Goal: Transaction & Acquisition: Purchase product/service

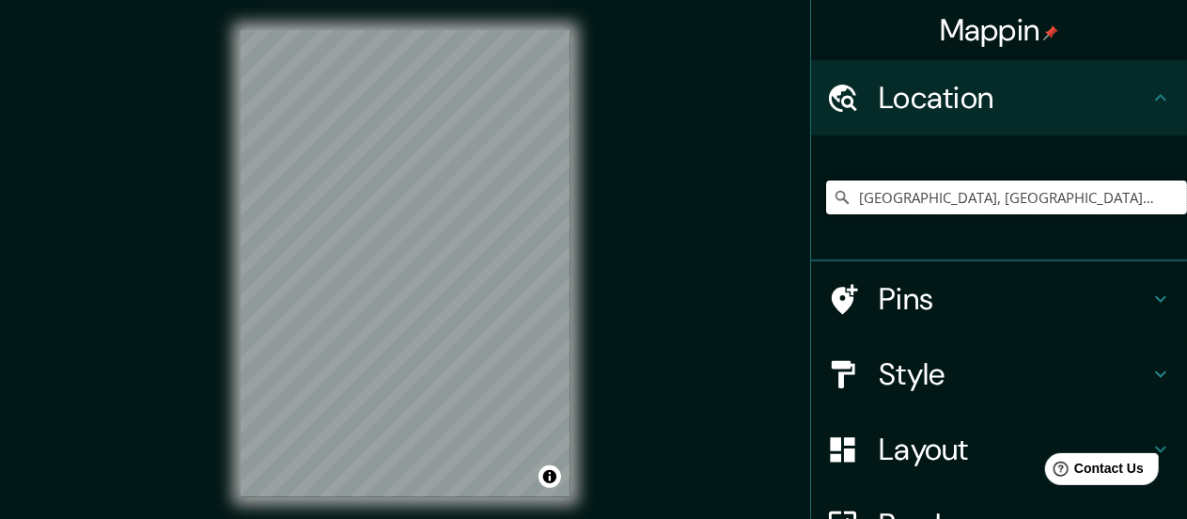
click at [952, 187] on input "[GEOGRAPHIC_DATA], [GEOGRAPHIC_DATA], [GEOGRAPHIC_DATA]" at bounding box center [1006, 197] width 361 height 34
click at [950, 187] on input "[GEOGRAPHIC_DATA], [GEOGRAPHIC_DATA], [GEOGRAPHIC_DATA]" at bounding box center [1006, 197] width 361 height 34
click at [1039, 187] on input "[GEOGRAPHIC_DATA], [GEOGRAPHIC_DATA], [GEOGRAPHIC_DATA]" at bounding box center [1006, 197] width 361 height 34
click at [1076, 175] on div "[GEOGRAPHIC_DATA], [GEOGRAPHIC_DATA], [GEOGRAPHIC_DATA]" at bounding box center [1006, 197] width 361 height 94
click at [1058, 198] on input "[GEOGRAPHIC_DATA], [GEOGRAPHIC_DATA], [GEOGRAPHIC_DATA]" at bounding box center [1006, 197] width 361 height 34
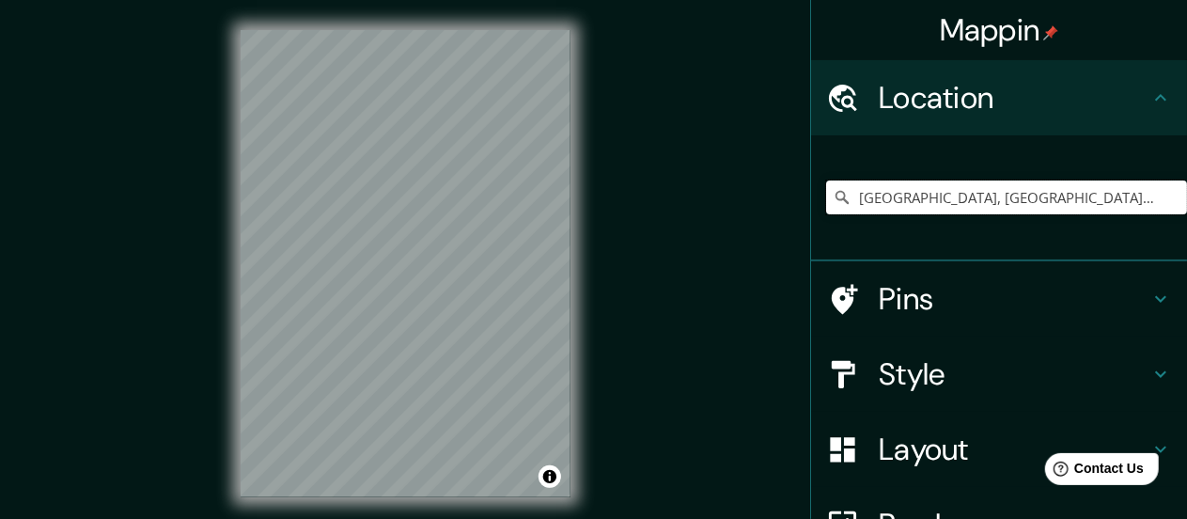
click at [1063, 195] on input "[GEOGRAPHIC_DATA], [GEOGRAPHIC_DATA], [GEOGRAPHIC_DATA]" at bounding box center [1006, 197] width 361 height 34
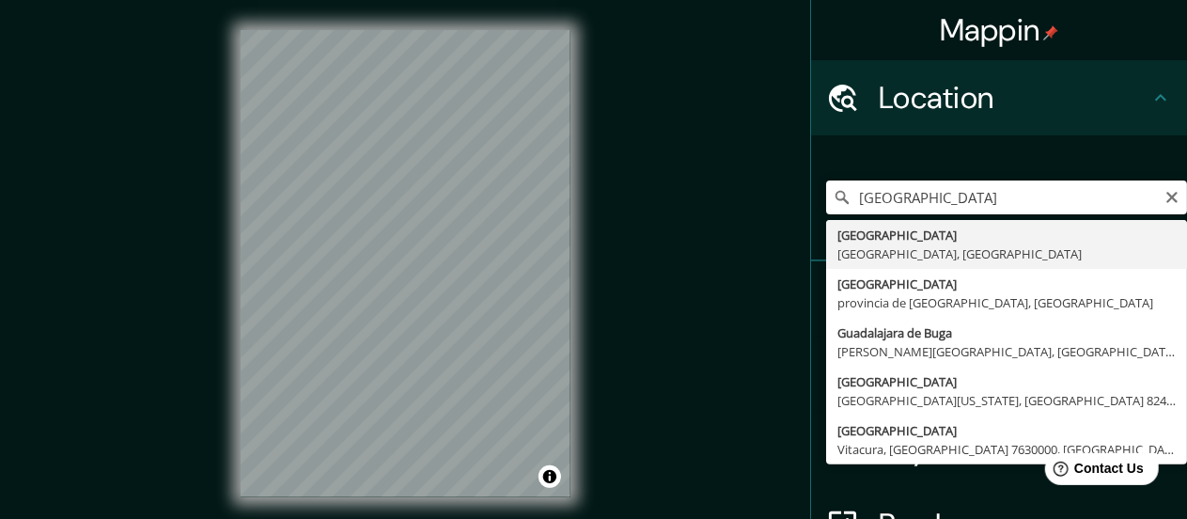
type input "[GEOGRAPHIC_DATA], [GEOGRAPHIC_DATA], [GEOGRAPHIC_DATA]"
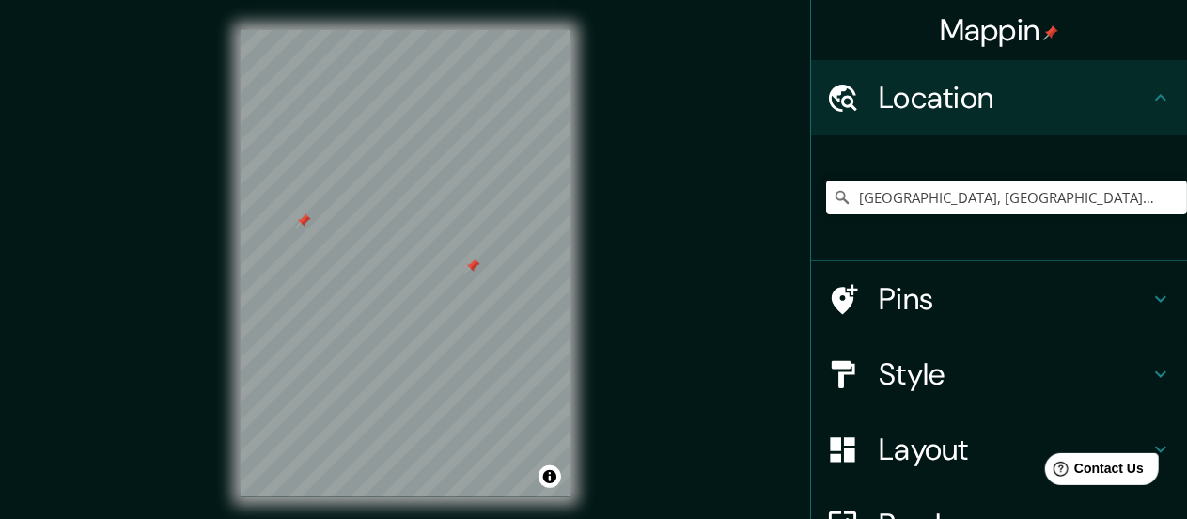
click at [473, 266] on div at bounding box center [472, 266] width 15 height 15
click at [307, 227] on div at bounding box center [303, 220] width 15 height 15
click at [994, 380] on h4 "Style" at bounding box center [1014, 374] width 271 height 38
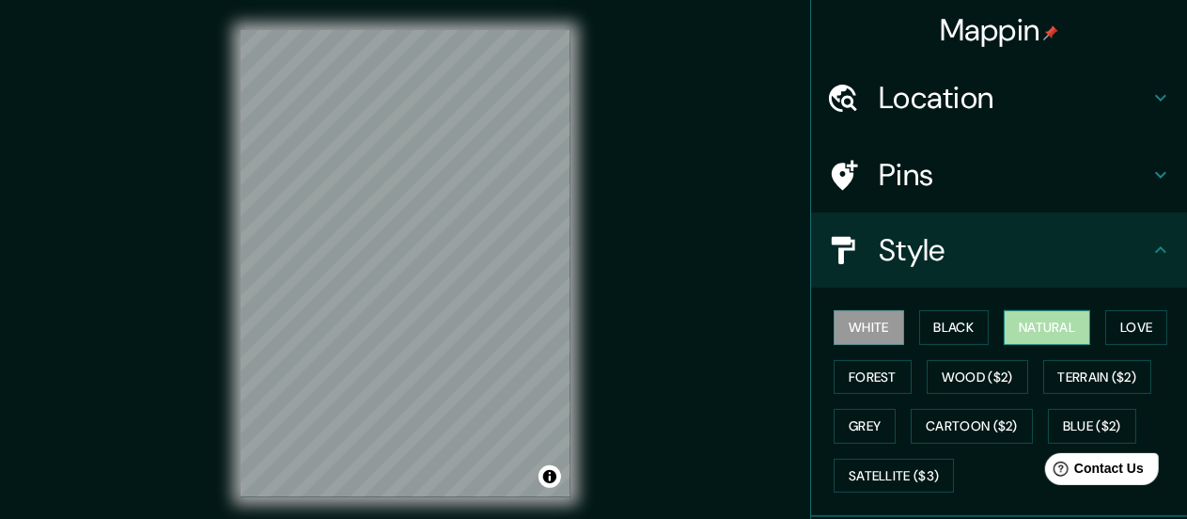
click at [1038, 338] on button "Natural" at bounding box center [1047, 327] width 86 height 35
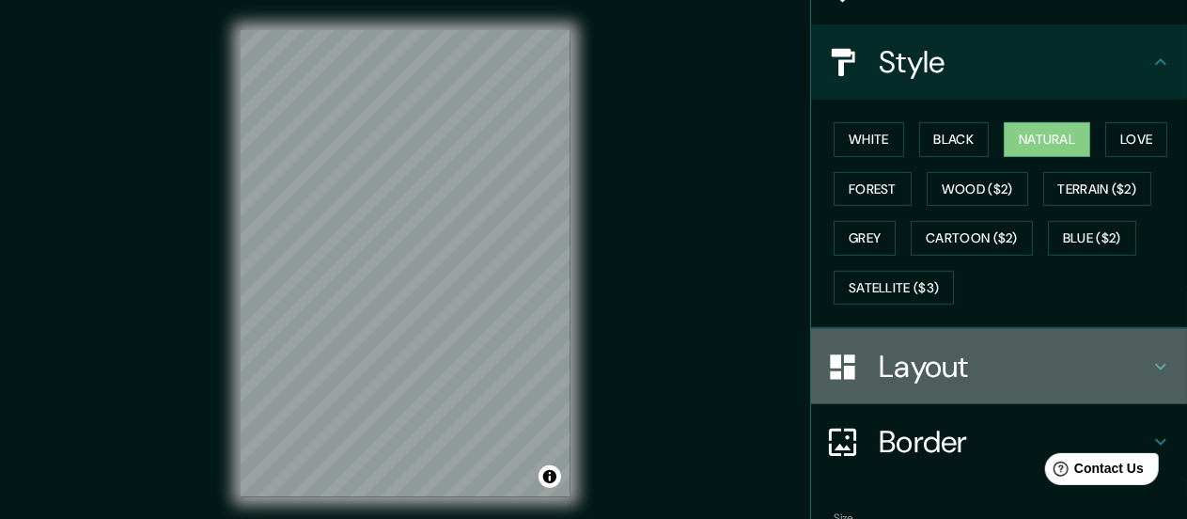
click at [979, 356] on h4 "Layout" at bounding box center [1014, 367] width 271 height 38
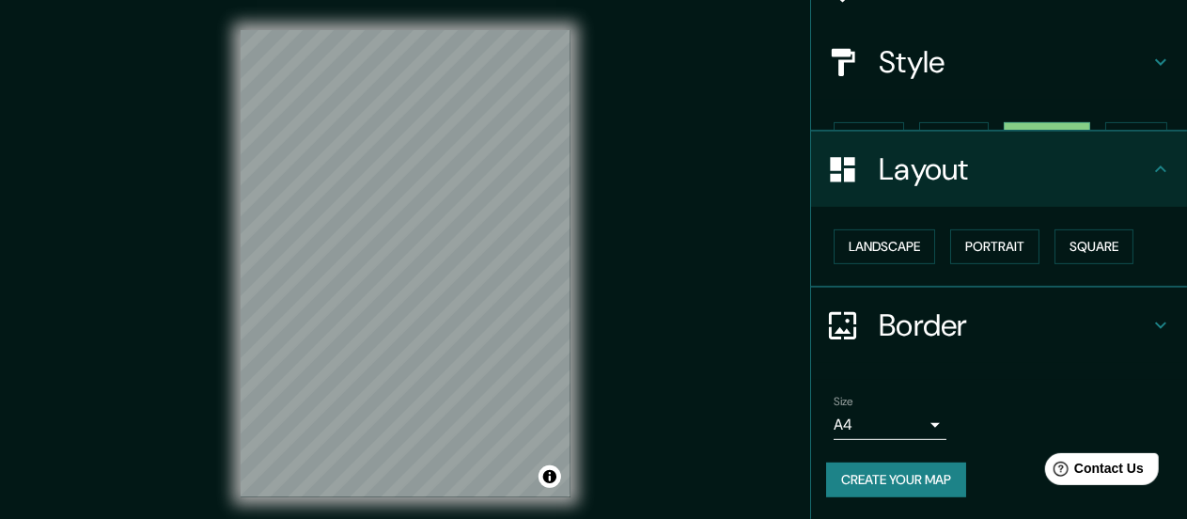
scroll to position [156, 0]
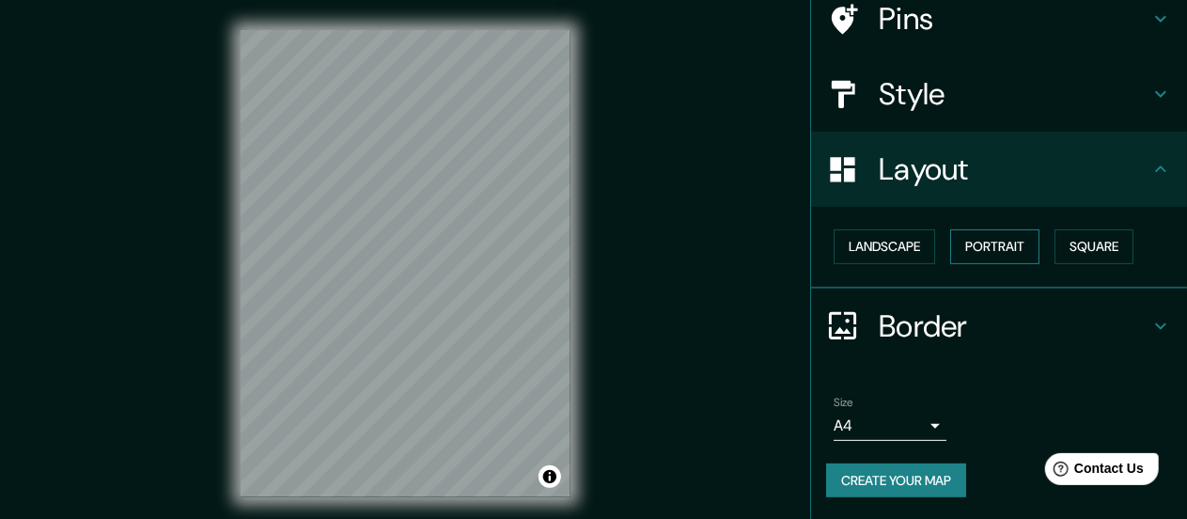
click at [977, 250] on button "Portrait" at bounding box center [994, 246] width 89 height 35
click at [881, 245] on button "Landscape" at bounding box center [885, 246] width 102 height 35
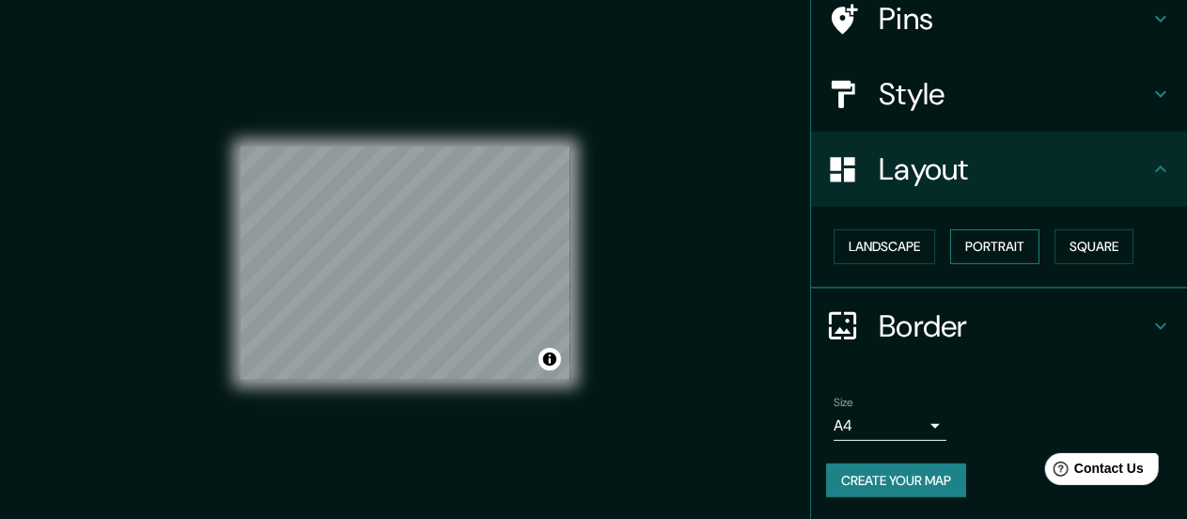
click at [988, 243] on button "Portrait" at bounding box center [994, 246] width 89 height 35
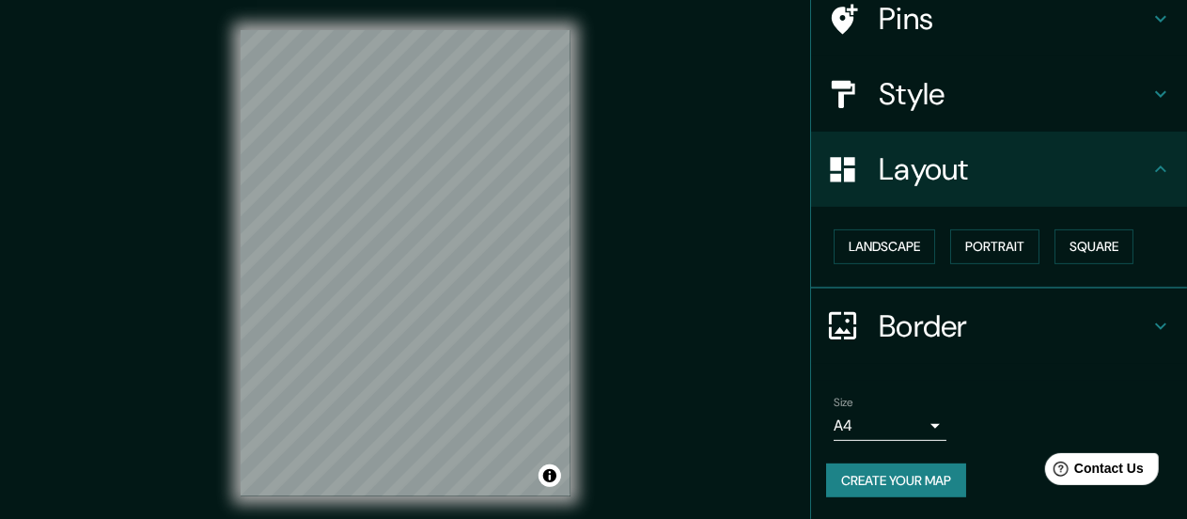
scroll to position [38, 0]
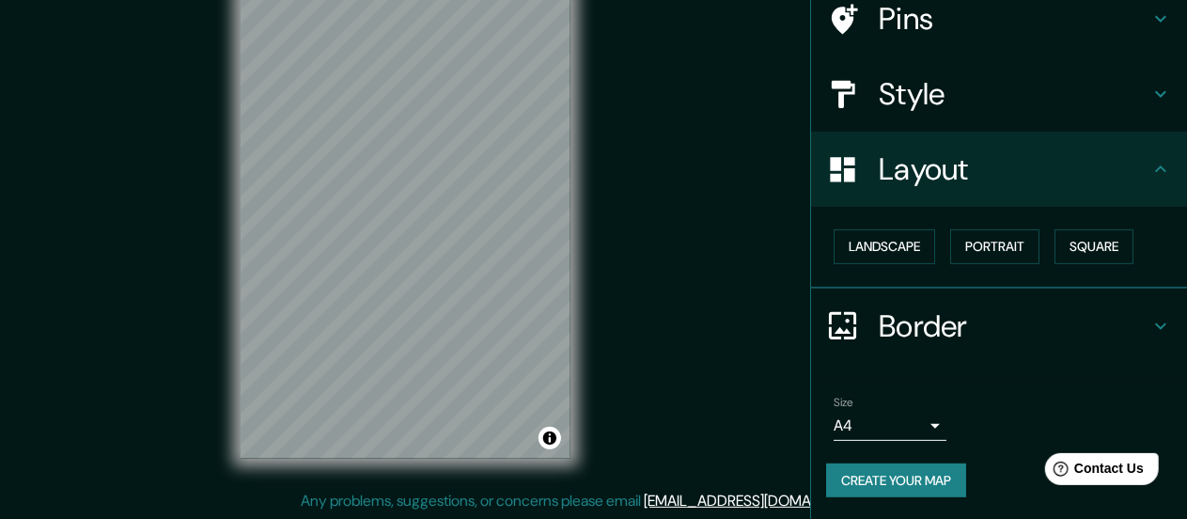
click at [886, 475] on button "Create your map" at bounding box center [896, 480] width 140 height 35
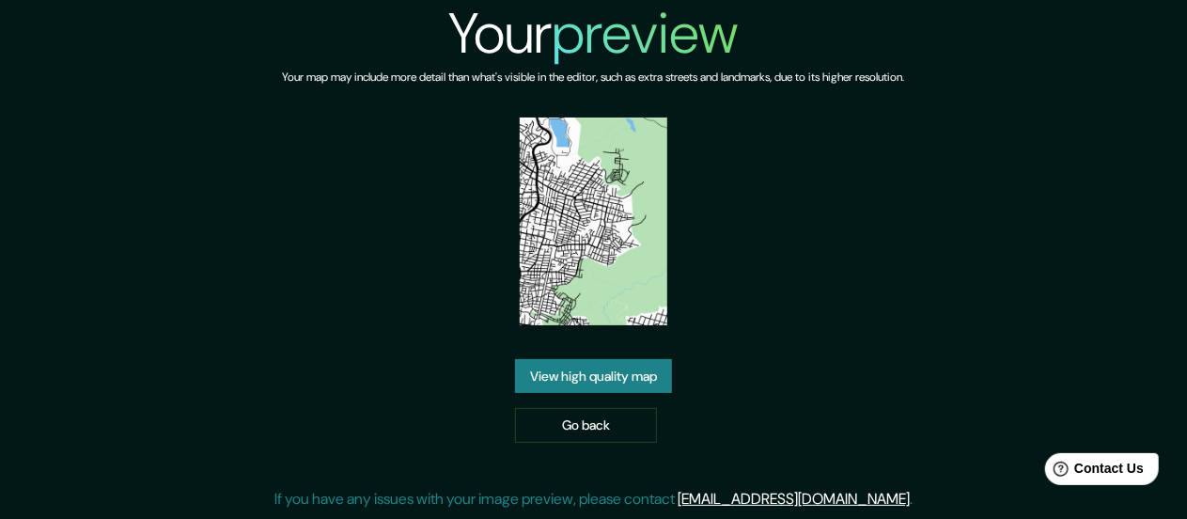
click at [627, 383] on link "View high quality map" at bounding box center [593, 376] width 157 height 35
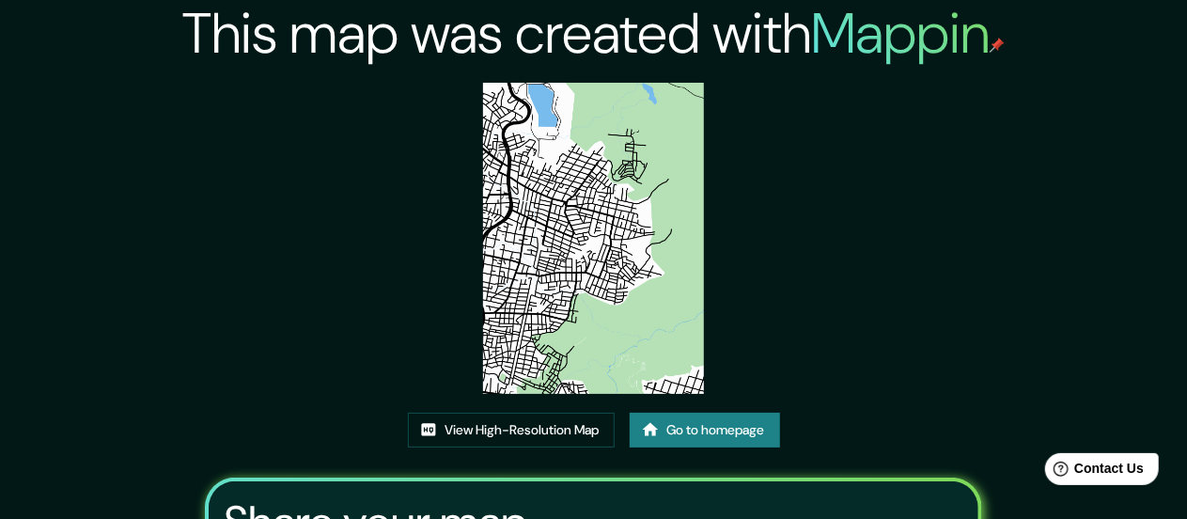
drag, startPoint x: 717, startPoint y: 190, endPoint x: 700, endPoint y: 166, distance: 29.0
click at [721, 183] on div "This map was created with Mappin View High-Resolution Map Go to homepage Share …" at bounding box center [593, 379] width 823 height 759
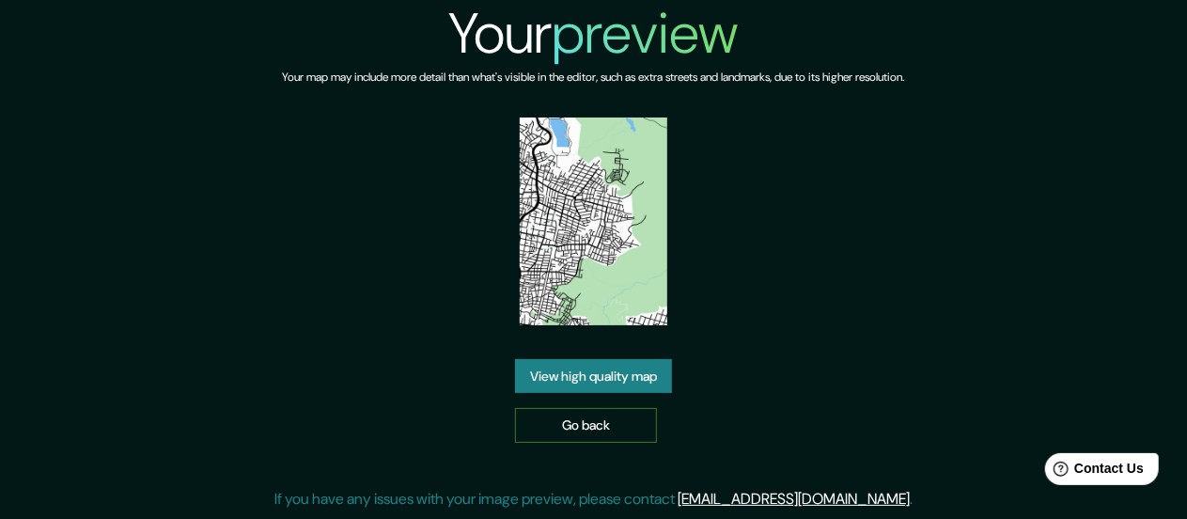
click at [597, 428] on link "Go back" at bounding box center [586, 425] width 142 height 35
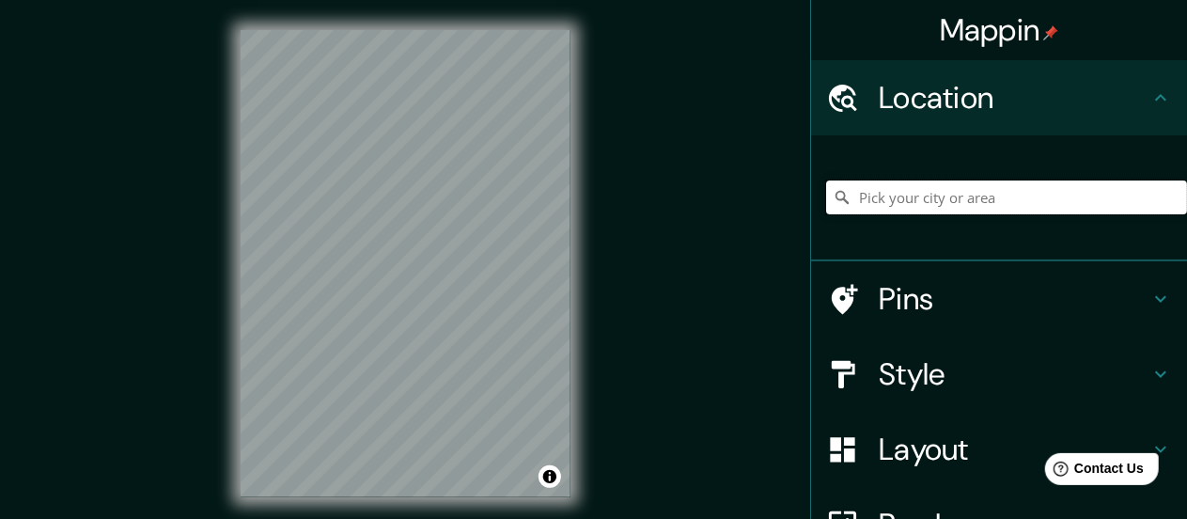
click at [856, 180] on input "Pick your city or area" at bounding box center [1006, 197] width 361 height 34
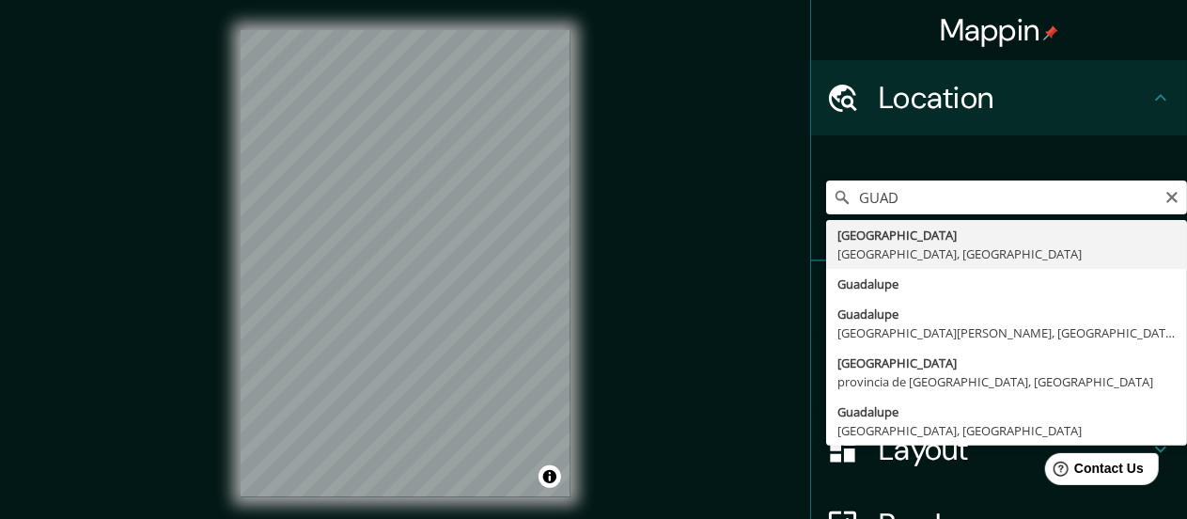
type input "[GEOGRAPHIC_DATA], [GEOGRAPHIC_DATA], [GEOGRAPHIC_DATA]"
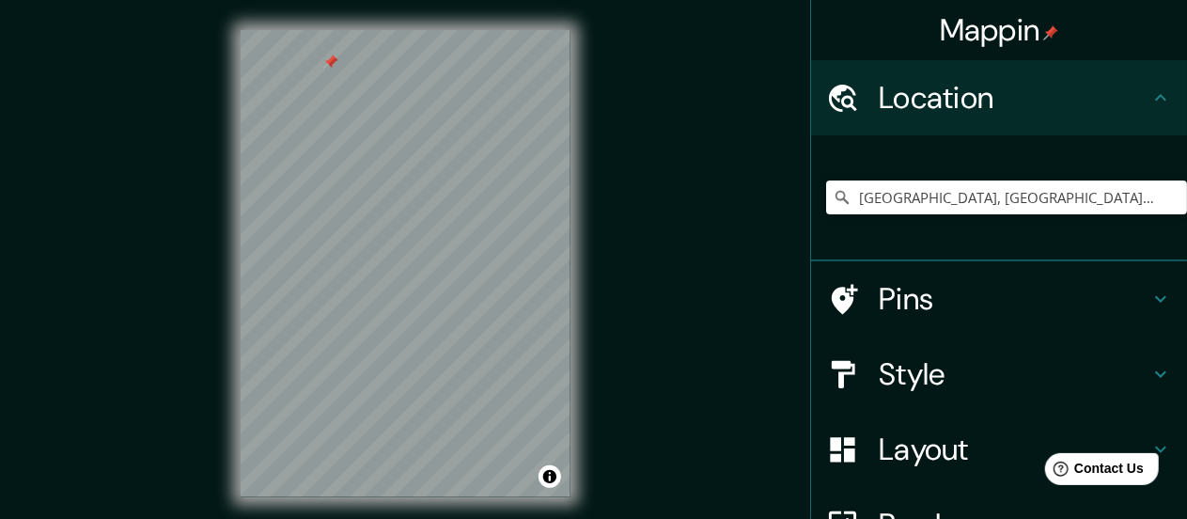
click at [334, 65] on div at bounding box center [330, 62] width 15 height 15
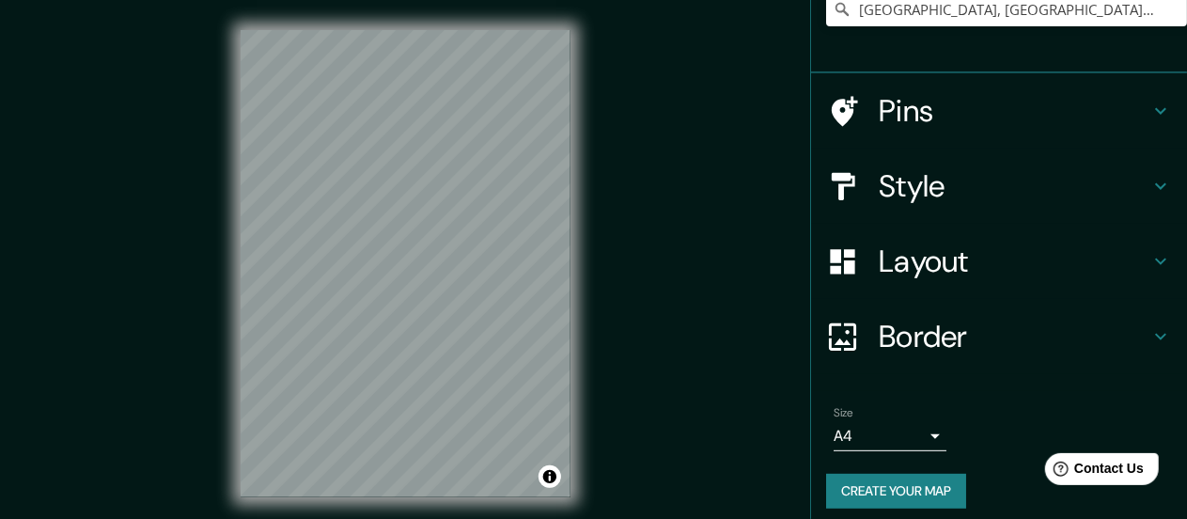
click at [919, 196] on h4 "Style" at bounding box center [1014, 186] width 271 height 38
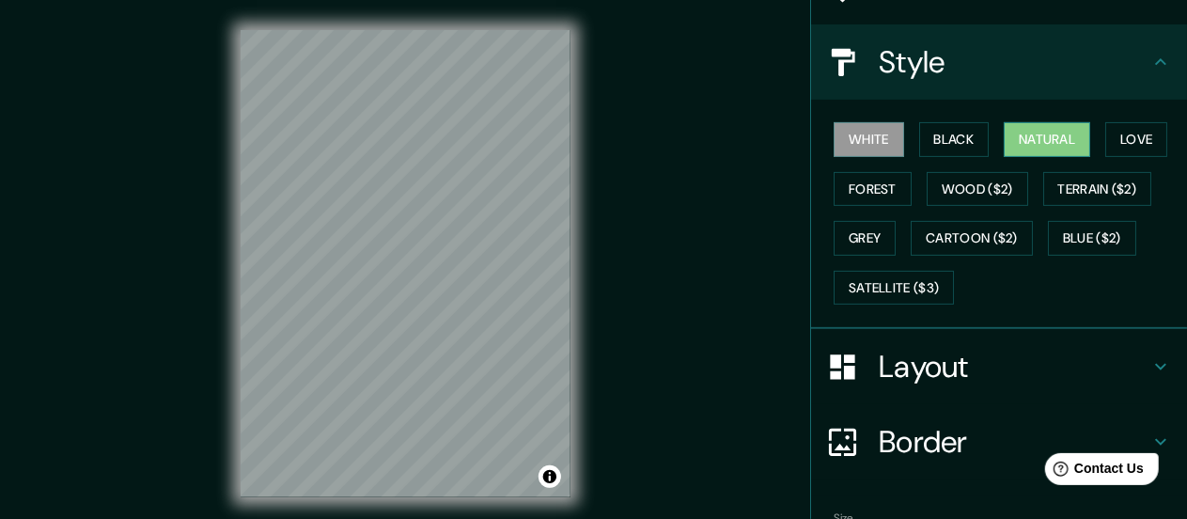
click at [1011, 146] on button "Natural" at bounding box center [1047, 139] width 86 height 35
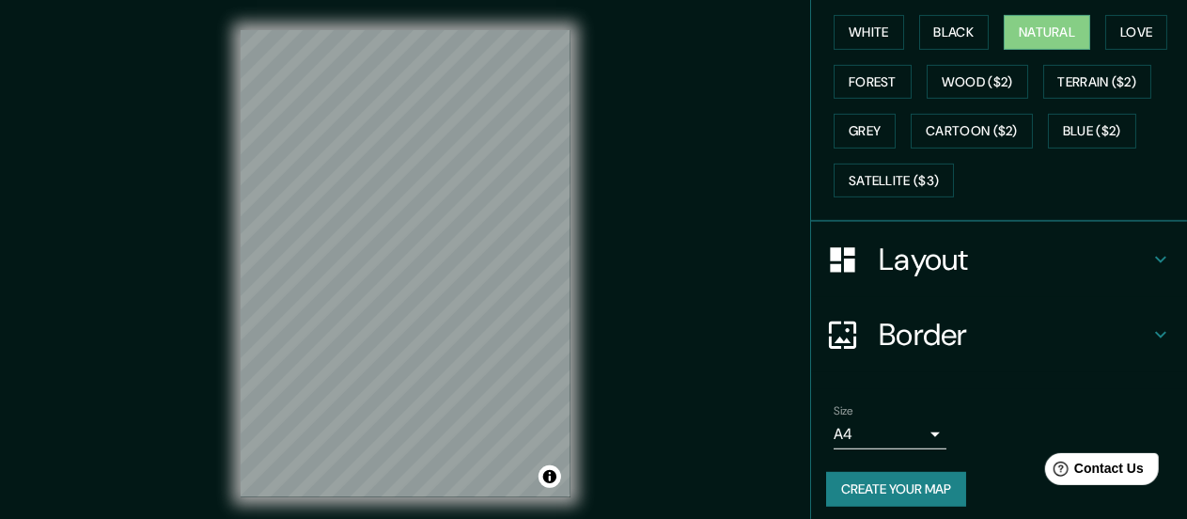
scroll to position [303, 0]
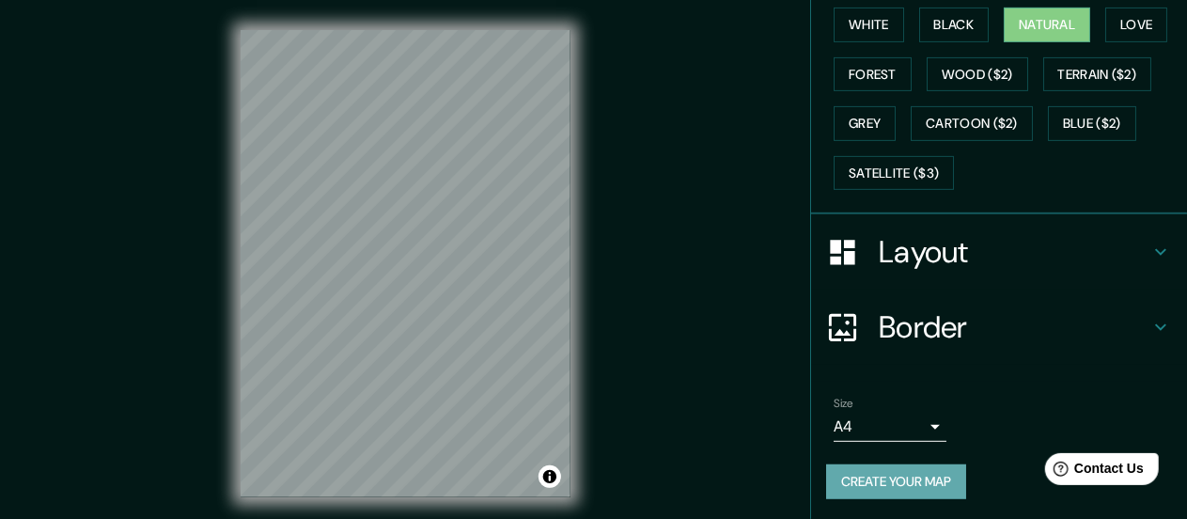
click at [886, 464] on button "Create your map" at bounding box center [896, 481] width 140 height 35
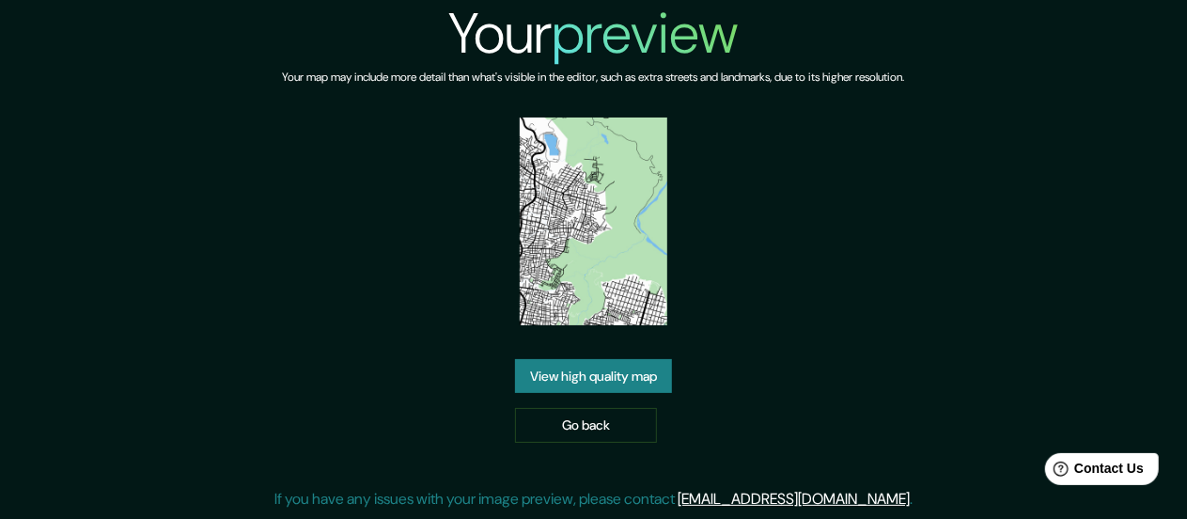
click at [588, 373] on link "View high quality map" at bounding box center [593, 376] width 157 height 35
